Goal: Check status: Check status

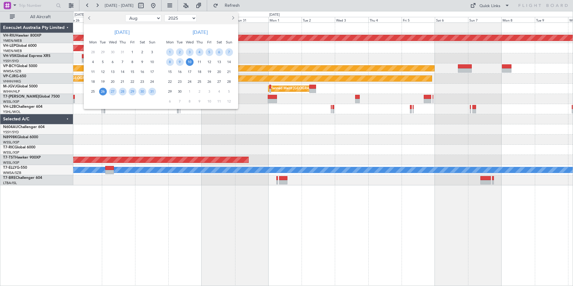
select select "8"
select select "2025"
select select "11"
click at [123, 81] on span "20" at bounding box center [123, 82] width 8 height 8
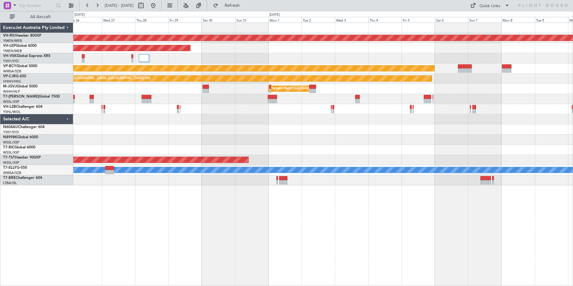
click at [123, 81] on span "20" at bounding box center [123, 82] width 8 height 8
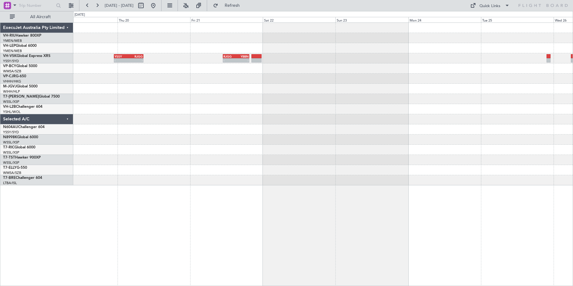
click at [196, 215] on div "- - YSSY 22:50 Z RJGG 08:35 Z - - RJGG 10:50 Z YBBN 19:35 Z" at bounding box center [322, 153] width 499 height 263
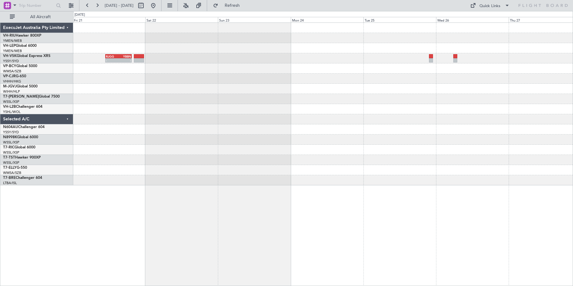
click at [242, 223] on div "- - RJGG 10:50 Z YBBN 19:35 Z YSSY 22:50 Z RJGG 08:35 Z - - - - YBBN 03:00 Z RJ…" at bounding box center [322, 153] width 499 height 263
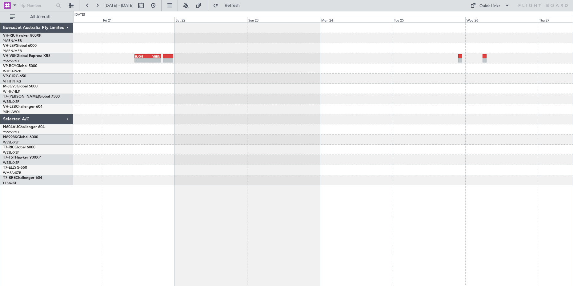
click at [278, 222] on div "RJGG 10:50 Z YBBN 19:35 Z - - YSSY 22:50 Z RJGG 08:35 Z - - - - YBBN 03:00 Z RJ…" at bounding box center [322, 153] width 499 height 263
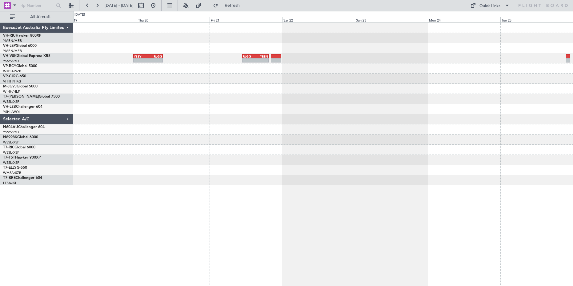
click at [290, 230] on div "RJGG 10:50 Z YBBN 19:35 Z - - YSSY 22:50 Z RJGG 08:35 Z - -" at bounding box center [322, 153] width 499 height 263
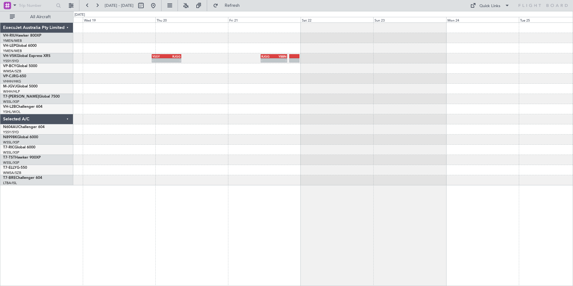
click at [248, 230] on div "RJGG 10:50 Z YBBN 19:35 Z - - YSSY 22:50 Z RJGG 08:35 Z - -" at bounding box center [322, 153] width 499 height 263
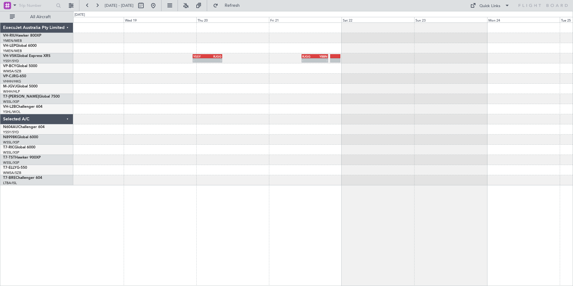
click at [230, 220] on div "RJGG 10:50 Z YBBN 19:35 Z - - YSSY 22:50 Z RJGG 08:35 Z - -" at bounding box center [322, 153] width 499 height 263
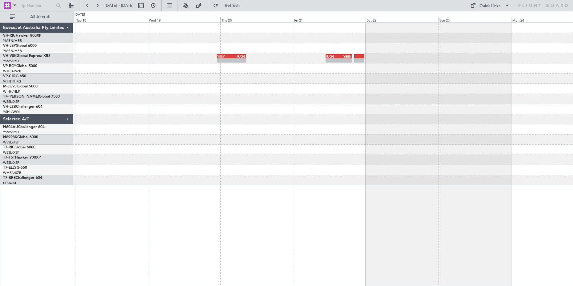
click at [320, 232] on div "- - YSSY 22:50 Z RJGG 08:35 Z - - RJGG 10:50 Z YBBN 19:35 Z" at bounding box center [322, 153] width 499 height 263
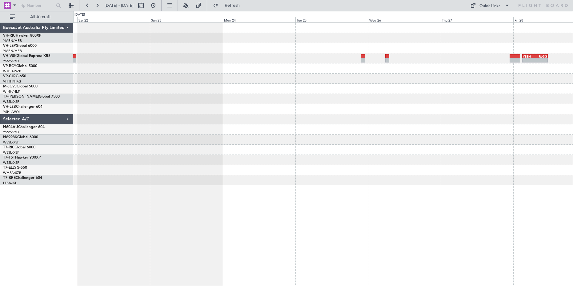
click at [263, 233] on div "- - YBBN 03:00 Z RJGG 11:25 Z RJGG 10:50 Z YBBN 19:35 Z - - - - RJGG 10:45 Z YS…" at bounding box center [322, 153] width 499 height 263
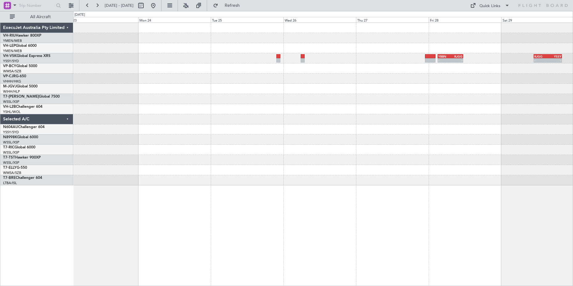
click at [273, 223] on div "- - YBBN 03:00 Z RJGG 11:25 Z - - RJGG 10:45 Z YSSY 20:05 Z RJGG 10:50 Z YBBN 1…" at bounding box center [322, 153] width 499 height 263
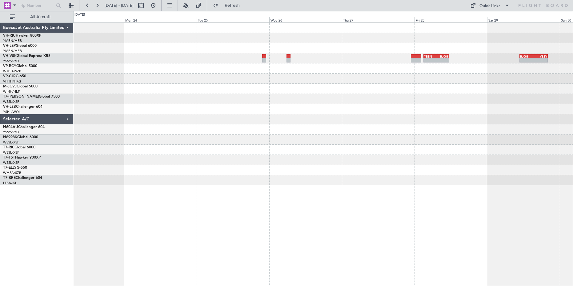
click at [291, 226] on div "- - YBBN 03:00 Z RJGG 11:25 Z - - RJGG 10:45 Z YSSY 20:05 Z RJGG 10:50 Z YBBN 1…" at bounding box center [322, 153] width 499 height 263
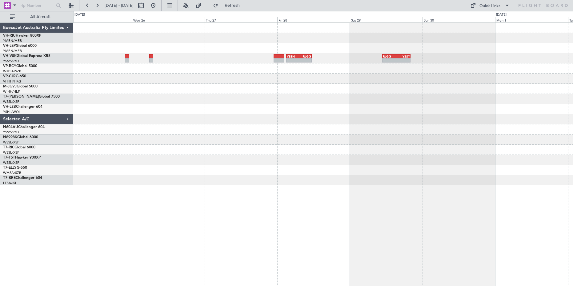
click at [377, 166] on div "- - YBBN 03:00 Z RJGG 11:25 Z - - RJGG 10:45 Z YSSY 20:05 Z" at bounding box center [322, 104] width 499 height 162
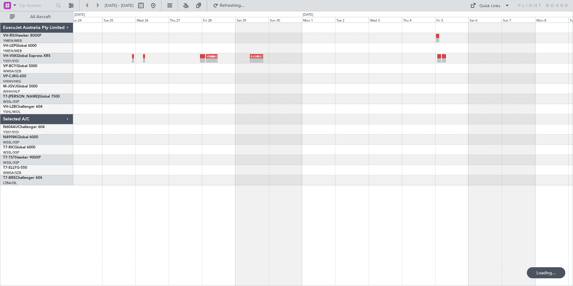
click at [278, 224] on div "- - YBBN 03:00 Z RJGG 11:25 Z - - RJGG 10:45 Z YSSY 20:05 Z RJGG 10:50 Z YBBN 1…" at bounding box center [322, 153] width 499 height 263
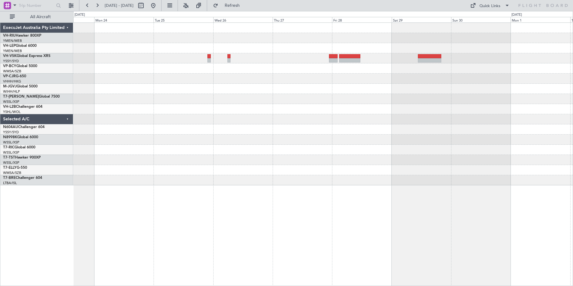
click at [245, 206] on div at bounding box center [322, 153] width 499 height 263
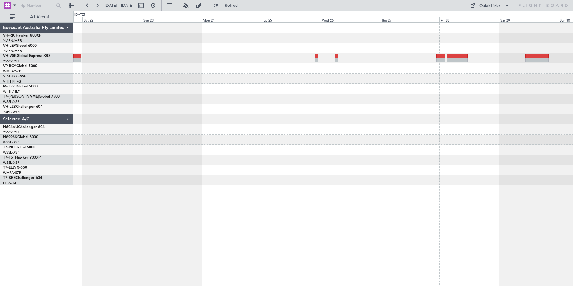
click at [287, 218] on div at bounding box center [322, 153] width 499 height 263
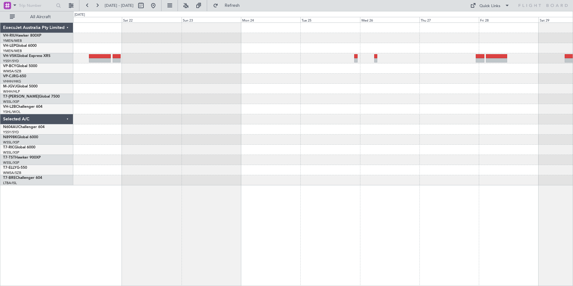
click at [297, 223] on div at bounding box center [322, 153] width 499 height 263
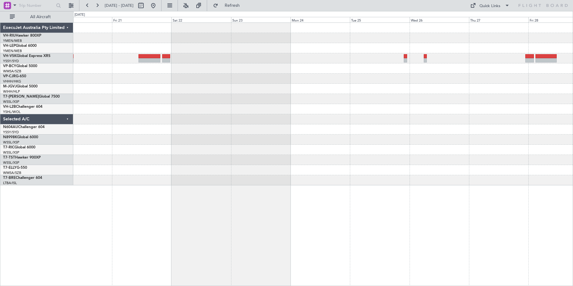
click at [234, 216] on div at bounding box center [322, 153] width 499 height 263
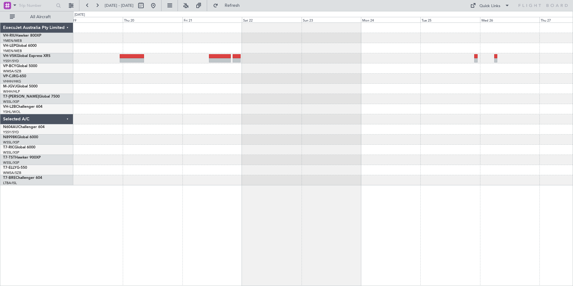
click at [370, 199] on div at bounding box center [322, 153] width 499 height 263
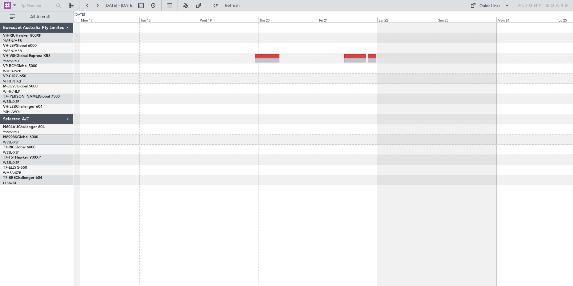
click at [419, 205] on div at bounding box center [322, 153] width 499 height 263
